Goal: Information Seeking & Learning: Learn about a topic

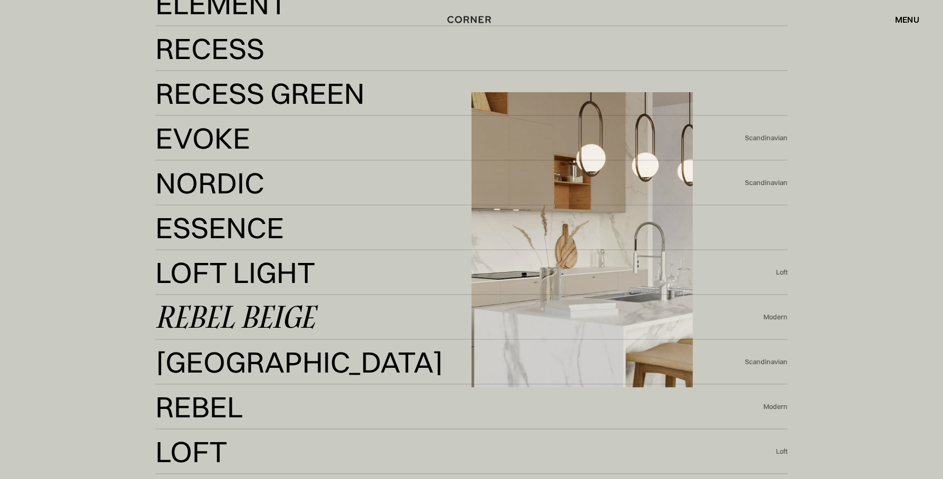
scroll to position [2479, 0]
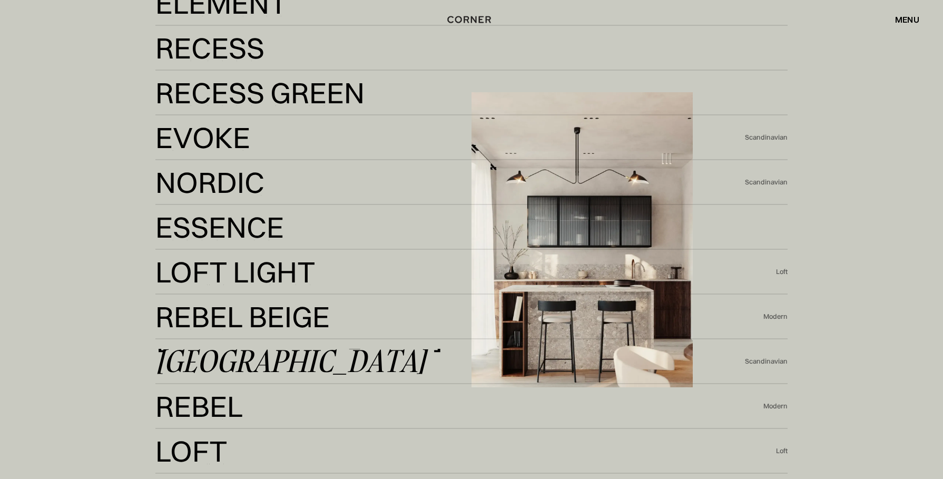
click at [308, 362] on link "Berlin Berlin" at bounding box center [449, 362] width 589 height 26
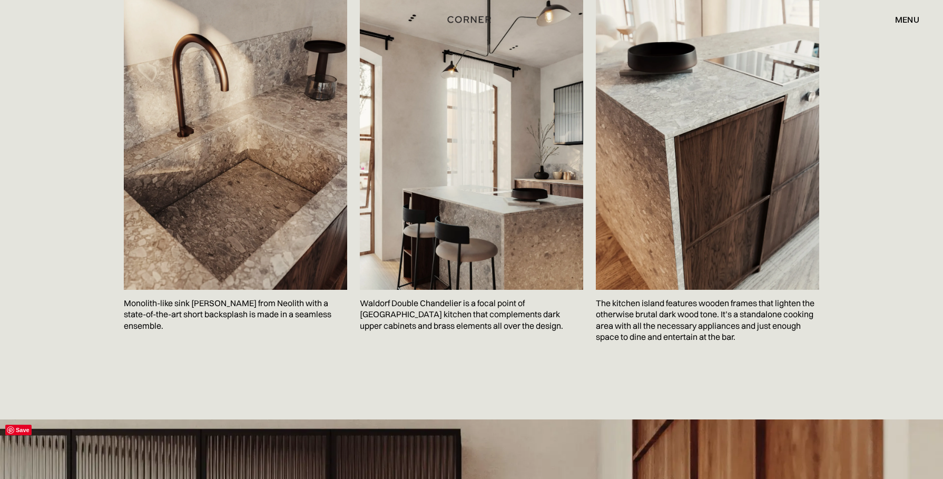
scroll to position [1695, 0]
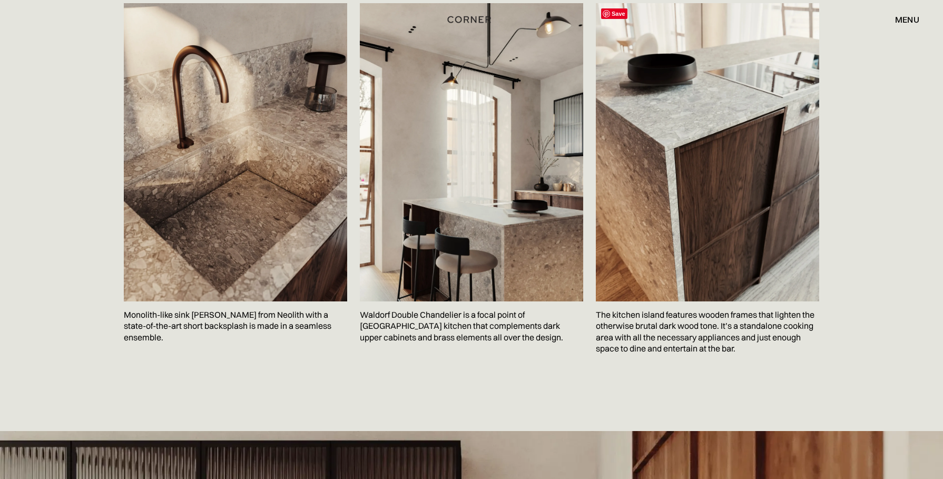
click at [723, 210] on img at bounding box center [707, 152] width 223 height 298
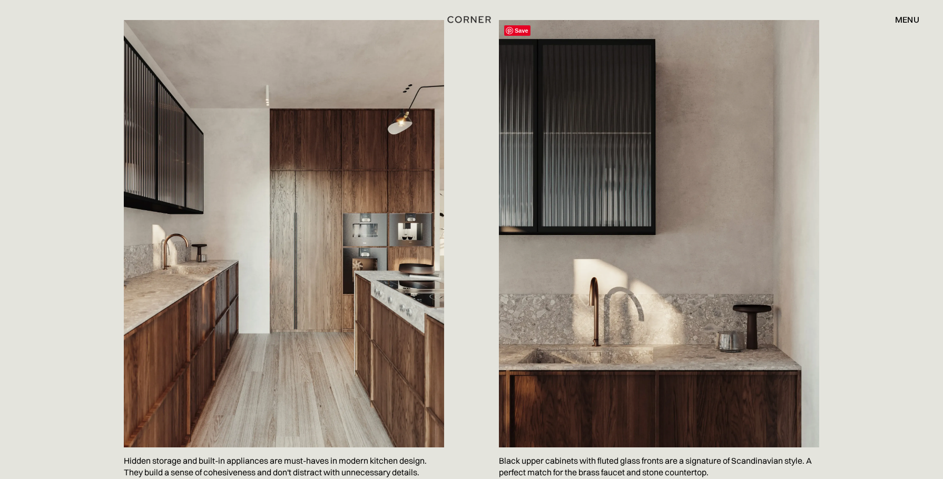
scroll to position [558, 0]
click at [358, 259] on img at bounding box center [284, 232] width 320 height 427
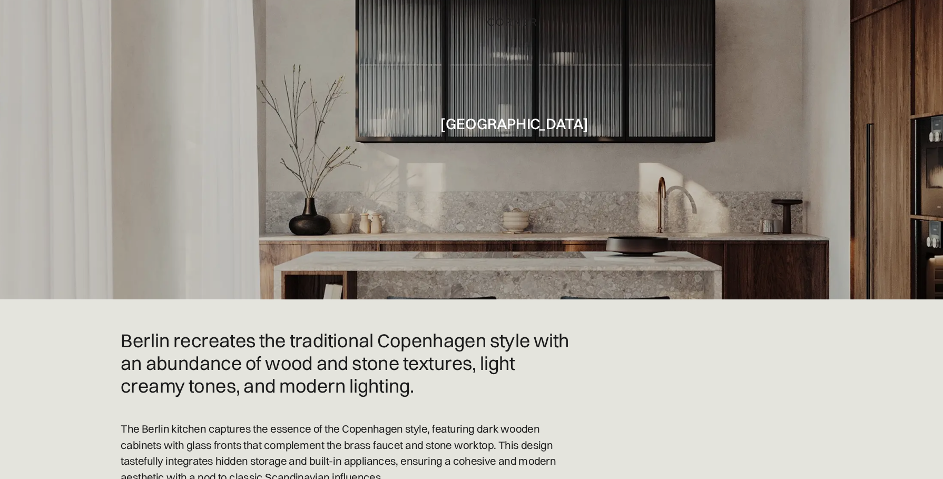
scroll to position [0, 0]
